Goal: Task Accomplishment & Management: Complete application form

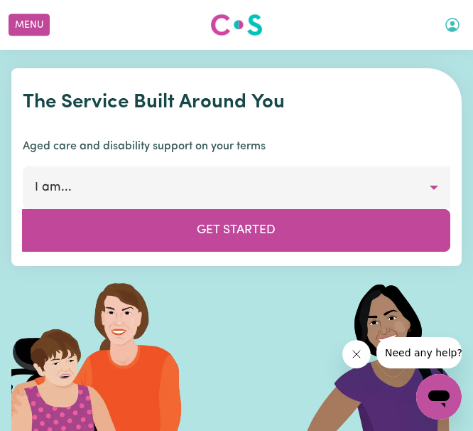
click at [449, 21] on icon "My Account" at bounding box center [452, 24] width 17 height 17
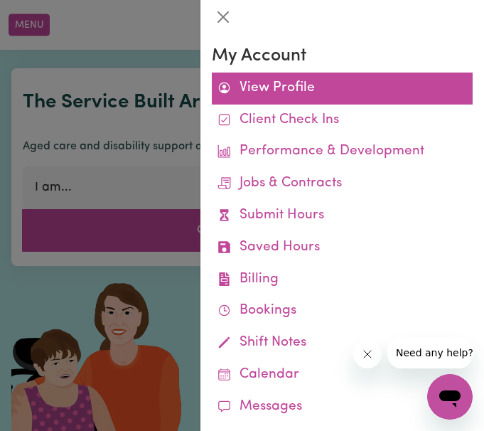
click at [307, 88] on link "View Profile" at bounding box center [342, 88] width 261 height 32
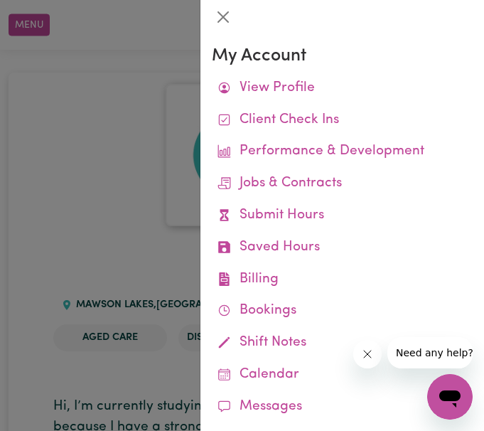
click at [63, 142] on div at bounding box center [242, 215] width 484 height 431
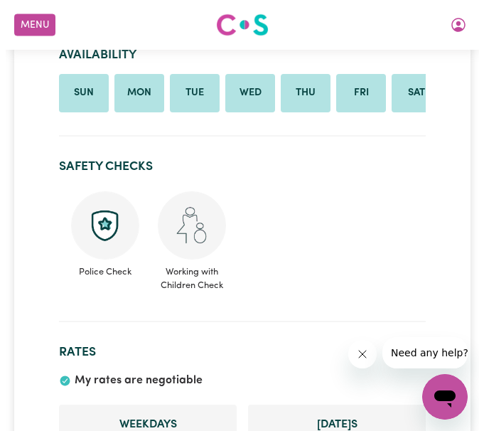
scroll to position [762, 0]
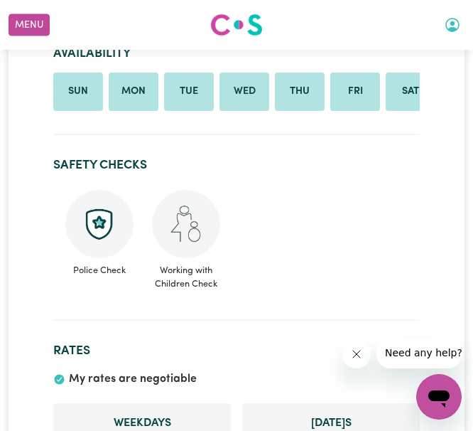
click at [453, 29] on icon "My Account" at bounding box center [452, 25] width 14 height 14
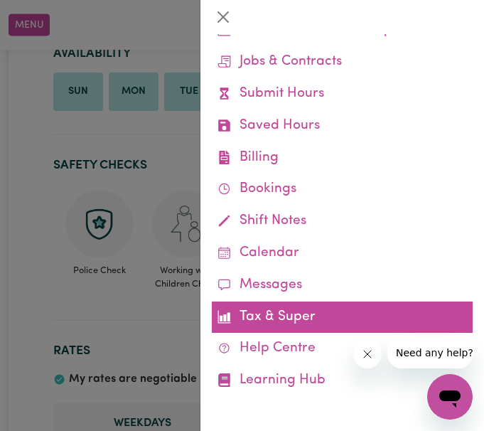
scroll to position [0, 0]
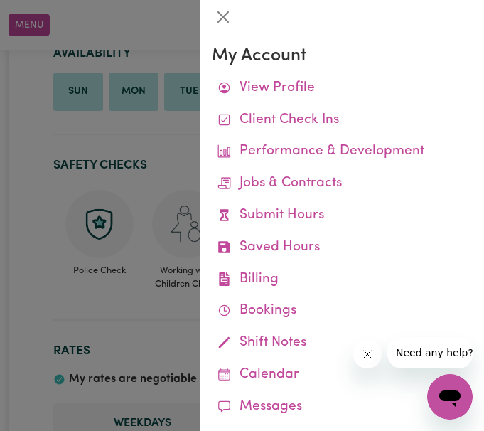
click at [54, 139] on div at bounding box center [242, 215] width 484 height 431
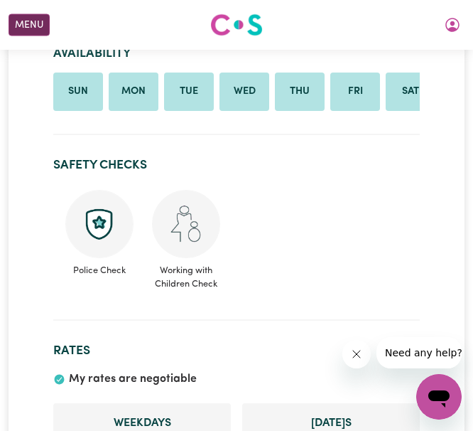
click at [40, 14] on button "Menu" at bounding box center [29, 25] width 41 height 22
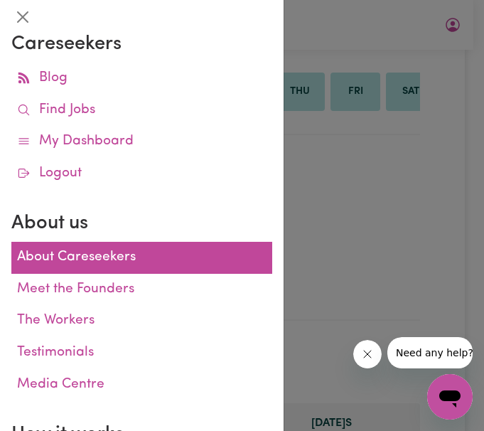
scroll to position [12, 0]
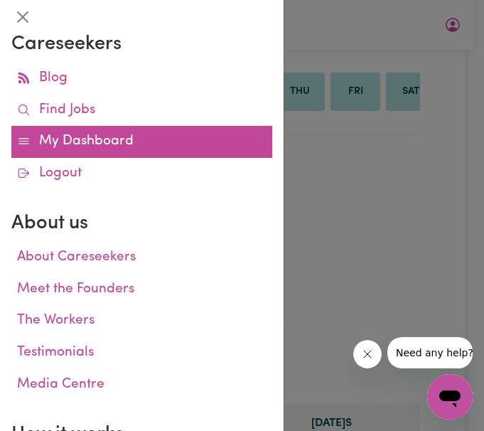
click at [141, 149] on link "My Dashboard" at bounding box center [141, 142] width 261 height 32
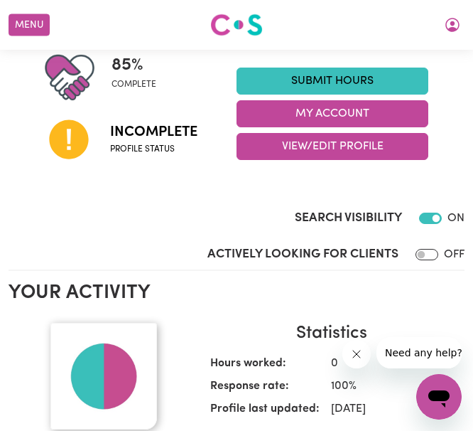
scroll to position [264, 0]
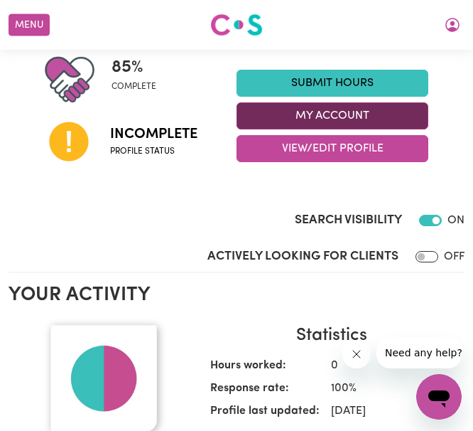
click at [316, 122] on button "My Account" at bounding box center [333, 115] width 192 height 27
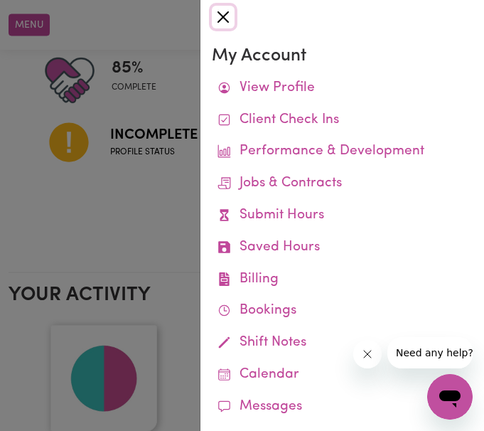
click at [222, 23] on button "Close" at bounding box center [223, 17] width 23 height 23
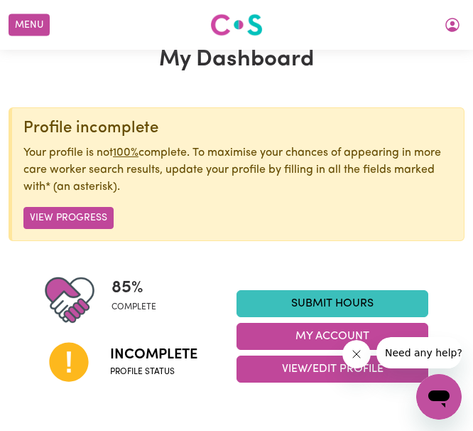
scroll to position [43, 0]
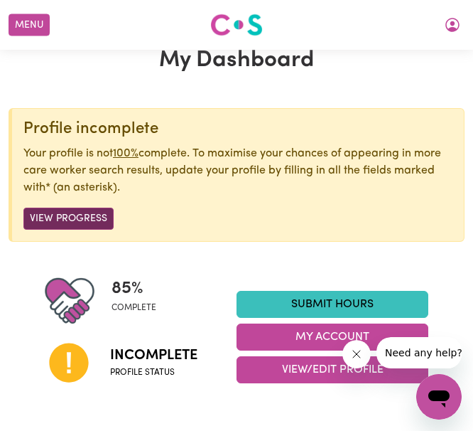
click at [77, 215] on button "View Progress" at bounding box center [68, 218] width 90 height 22
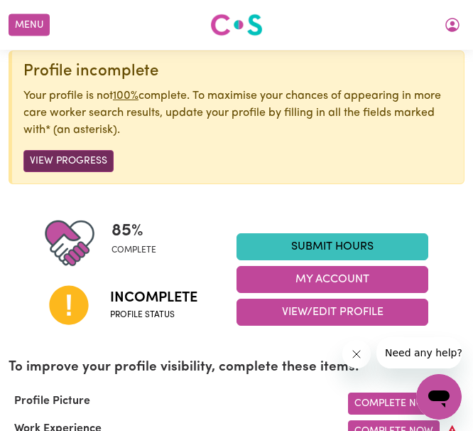
scroll to position [102, 0]
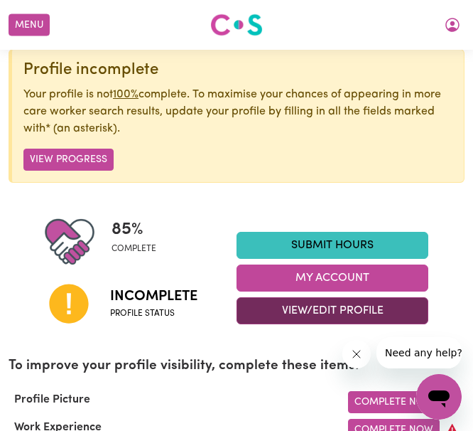
click at [318, 315] on button "View/Edit Profile" at bounding box center [333, 310] width 192 height 27
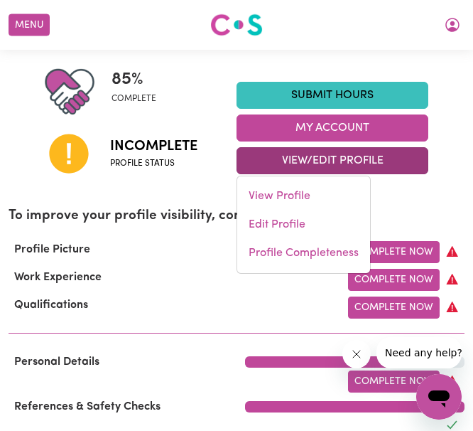
scroll to position [252, 0]
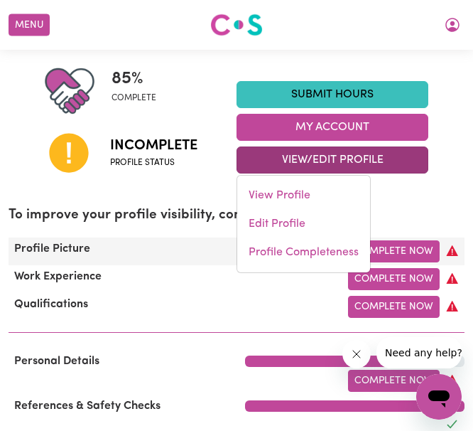
click at [162, 260] on div "Profile Picture" at bounding box center [98, 251] width 197 height 22
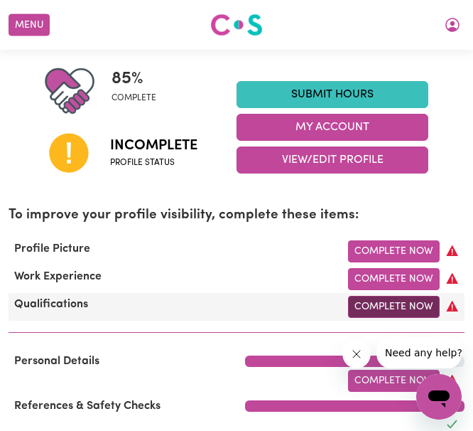
click at [377, 313] on link "Complete Now" at bounding box center [394, 307] width 92 height 22
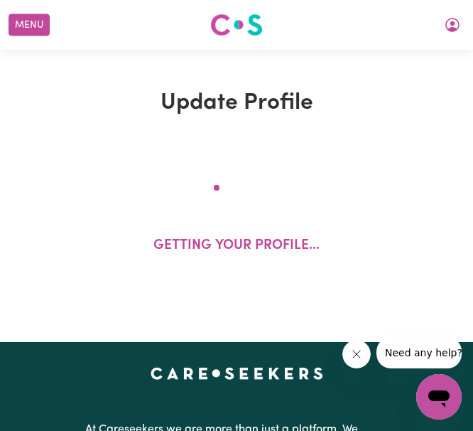
select select "Certificate III (Individual Support)"
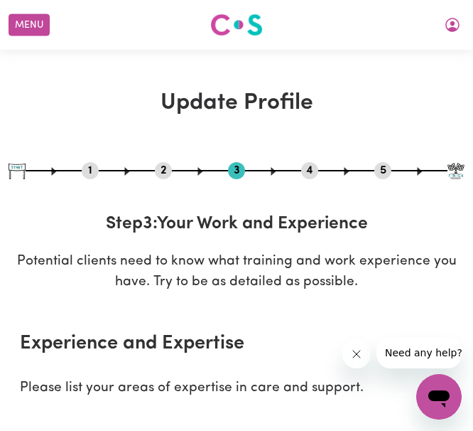
click at [163, 170] on button "2" at bounding box center [163, 170] width 17 height 18
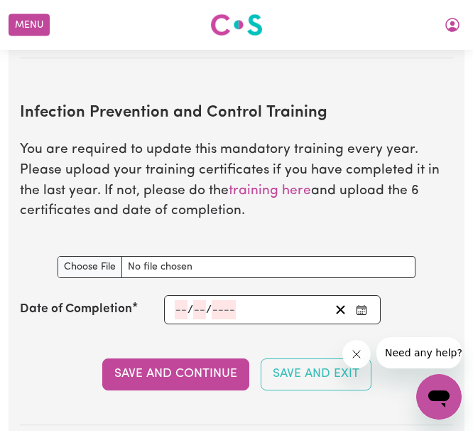
scroll to position [2496, 0]
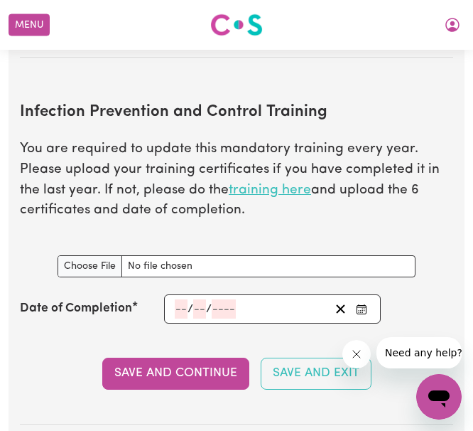
click at [289, 196] on link "training here" at bounding box center [270, 189] width 82 height 13
